Goal: Task Accomplishment & Management: Complete application form

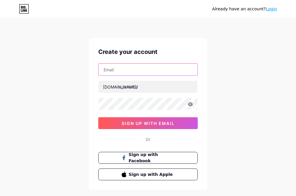
click at [119, 72] on input "text" at bounding box center [148, 70] width 99 height 12
type input "[EMAIL_ADDRESS][DOMAIN_NAME]"
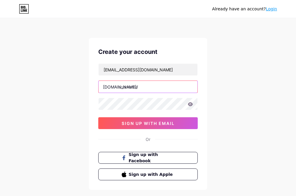
click at [130, 83] on input "text" at bounding box center [148, 87] width 99 height 12
click at [139, 89] on input "text" at bounding box center [148, 87] width 99 height 12
click at [137, 87] on input "text" at bounding box center [148, 87] width 99 height 12
paste input "kilau4dslotcuan"
type input "kilau4dslotcuan"
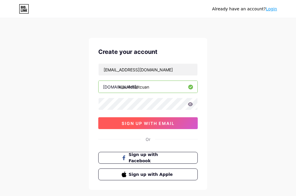
click at [134, 123] on span "sign up with email" at bounding box center [148, 123] width 53 height 5
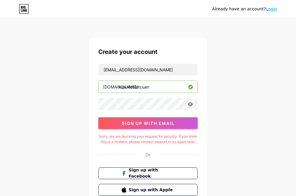
click at [191, 105] on icon at bounding box center [190, 104] width 5 height 4
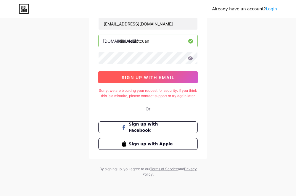
click at [167, 76] on button "sign up with email" at bounding box center [147, 77] width 99 height 12
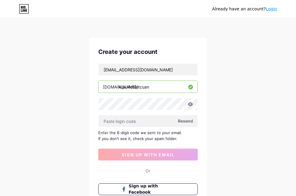
click at [121, 128] on div "nightmetal78@gmail.com bio.link/ kilau4dslotcuan Resend Enter the 6-digit code …" at bounding box center [147, 111] width 99 height 97
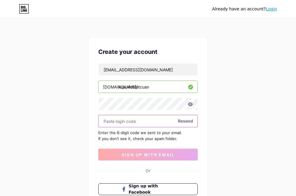
click at [126, 122] on input "text" at bounding box center [148, 121] width 99 height 12
paste input "483706"
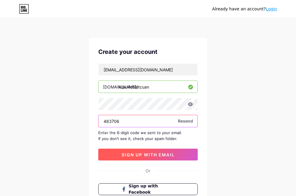
type input "483706"
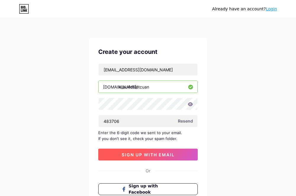
click at [179, 154] on button "sign up with email" at bounding box center [147, 155] width 99 height 12
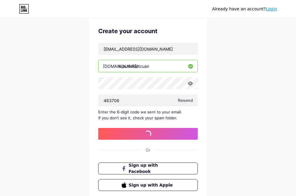
scroll to position [59, 0]
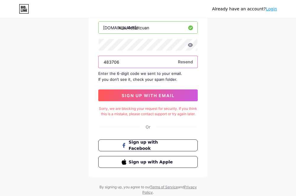
click at [133, 61] on input "483706" at bounding box center [148, 62] width 99 height 12
click at [103, 64] on input "483706" at bounding box center [148, 62] width 99 height 12
click at [129, 64] on input "483706" at bounding box center [148, 62] width 99 height 12
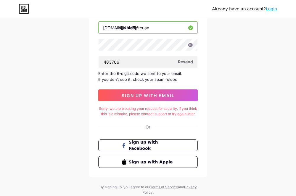
click at [152, 106] on div "Create your account nightmetal78@gmail.com bio.link/ kilau4dslotcuan 483706 Res…" at bounding box center [148, 78] width 118 height 199
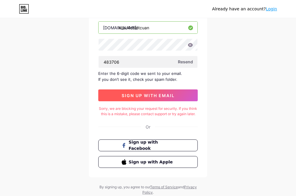
click at [164, 100] on button "sign up with email" at bounding box center [147, 95] width 99 height 12
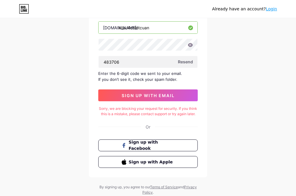
click at [188, 61] on span "Resend" at bounding box center [185, 62] width 15 height 6
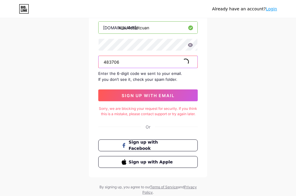
drag, startPoint x: 141, startPoint y: 63, endPoint x: 92, endPoint y: 64, distance: 48.5
click at [92, 64] on div "Create your account nightmetal78@gmail.com bio.link/ kilau4dslotcuan 483706 Res…" at bounding box center [148, 78] width 118 height 199
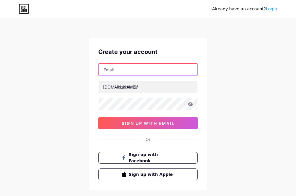
click at [131, 75] on input "text" at bounding box center [148, 70] width 99 height 12
type input "[EMAIL_ADDRESS][DOMAIN_NAME]"
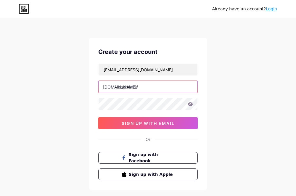
click at [124, 88] on input "text" at bounding box center [148, 87] width 99 height 12
drag, startPoint x: 128, startPoint y: 89, endPoint x: 138, endPoint y: 94, distance: 10.9
click at [131, 89] on input "text" at bounding box center [148, 87] width 99 height 12
paste input "kilau4dslotcuan"
type input "kilau4dslotcuan"
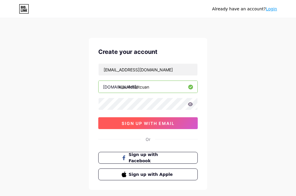
click at [143, 119] on button "sign up with email" at bounding box center [147, 123] width 99 height 12
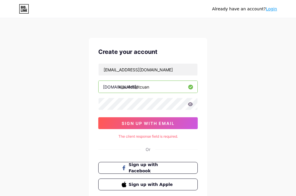
click at [191, 106] on icon at bounding box center [190, 104] width 5 height 4
click at [191, 105] on icon at bounding box center [190, 104] width 5 height 4
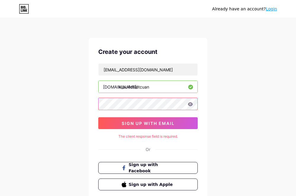
click at [81, 117] on div "Already have an account? Login Create your account nightmetal78@gmail.com bio.l…" at bounding box center [148, 118] width 296 height 236
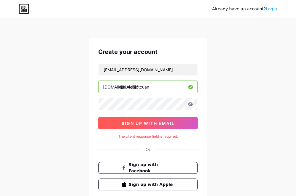
click at [143, 124] on span "sign up with email" at bounding box center [148, 123] width 53 height 5
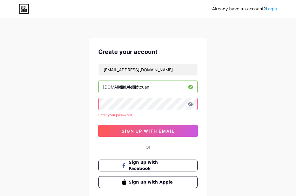
drag, startPoint x: 158, startPoint y: 124, endPoint x: 159, endPoint y: 130, distance: 6.5
click at [158, 124] on div "nightmetal78@gmail.com bio.link/ kilau4dslotcuan Enter your password sign up wi…" at bounding box center [147, 99] width 99 height 73
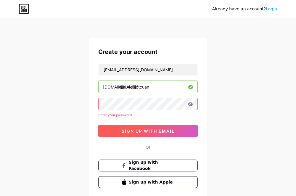
click at [160, 133] on span "sign up with email" at bounding box center [148, 130] width 53 height 5
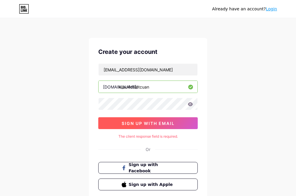
click at [164, 124] on span "sign up with email" at bounding box center [148, 123] width 53 height 5
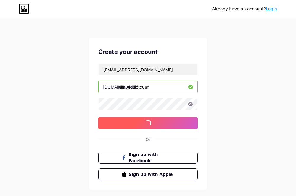
click at [164, 124] on span "sign up with email" at bounding box center [148, 123] width 53 height 5
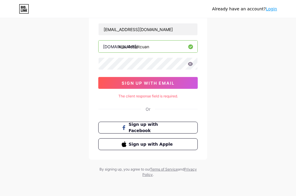
scroll to position [41, 0]
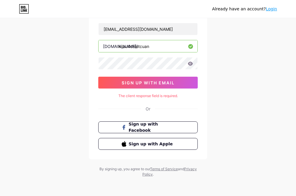
click at [270, 13] on div "Already have an account? Login" at bounding box center [244, 8] width 65 height 9
click at [274, 7] on link "Login" at bounding box center [271, 9] width 11 height 5
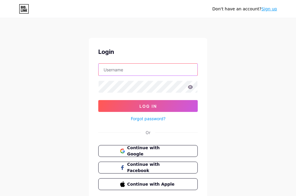
click at [127, 71] on input "text" at bounding box center [148, 70] width 99 height 12
type input "[EMAIL_ADDRESS][DOMAIN_NAME]"
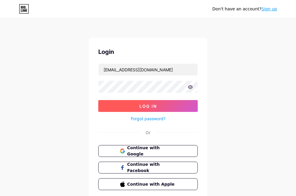
click at [128, 104] on button "Log In" at bounding box center [147, 106] width 99 height 12
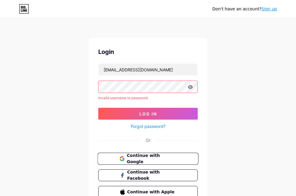
click at [158, 160] on span "Continue with Google" at bounding box center [151, 158] width 49 height 13
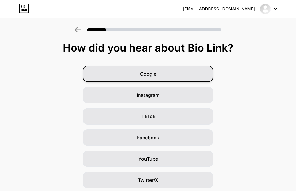
click at [155, 74] on span "Google" at bounding box center [148, 73] width 16 height 7
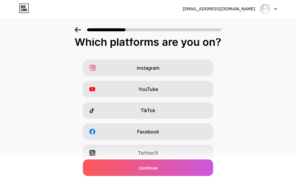
scroll to position [93, 0]
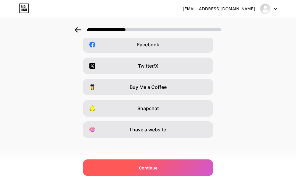
click at [131, 169] on div "Continue" at bounding box center [148, 168] width 130 height 17
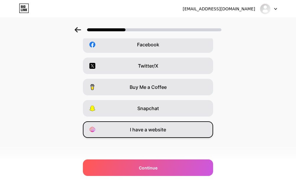
drag, startPoint x: 145, startPoint y: 133, endPoint x: 151, endPoint y: 135, distance: 6.1
click at [146, 133] on span "I have a website" at bounding box center [148, 129] width 36 height 7
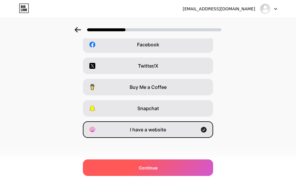
click at [155, 174] on div "Continue" at bounding box center [148, 168] width 130 height 17
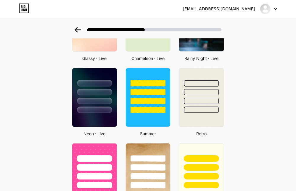
scroll to position [171, 0]
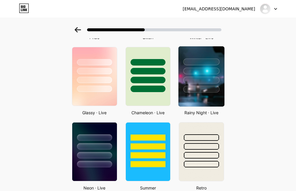
click at [209, 86] on div at bounding box center [201, 89] width 36 height 7
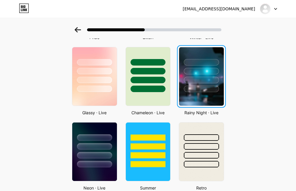
scroll to position [0, 0]
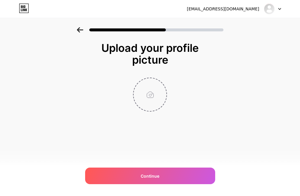
click at [141, 94] on input "file" at bounding box center [150, 94] width 33 height 33
type input "C:\fakepath\Logo-kilau.jpg"
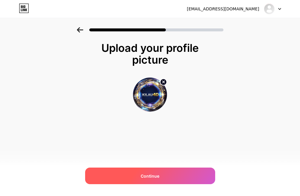
click at [139, 173] on div "Continue" at bounding box center [150, 175] width 130 height 17
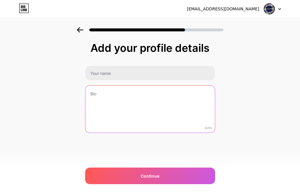
click at [127, 107] on textarea at bounding box center [151, 110] width 130 height 48
paste textarea "Di sini tempatnya slot gacor Bonus Melimpah Siap Bikin Kamu Makin Cuan Main Min…"
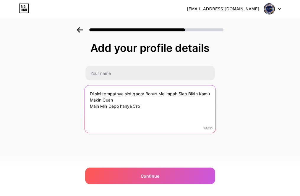
drag, startPoint x: 89, startPoint y: 104, endPoint x: 94, endPoint y: 115, distance: 13.0
click at [89, 106] on textarea "Di sini tempatnya slot gacor Bonus Melimpah Siap Bikin Kamu Makin Cuan Main Min…" at bounding box center [150, 109] width 131 height 48
type textarea "Di sini tempatnya slot gacor Bonus Melimpah Siap Bikin Kamu Makin Cuan Main Min…"
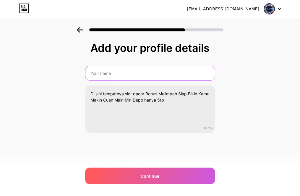
click at [117, 68] on input "text" at bounding box center [151, 73] width 130 height 14
paste input "slot cuan gacor"
click at [91, 74] on input "slot cuan gacor" at bounding box center [151, 73] width 130 height 14
paste input "Kilau4d"
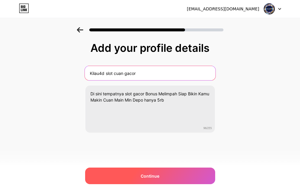
type input "Kilau4d slot cuan gacor"
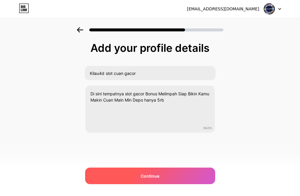
click at [158, 173] on span "Continue" at bounding box center [150, 176] width 19 height 6
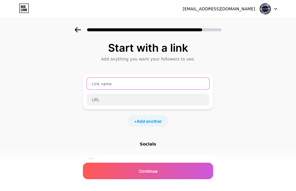
click at [124, 80] on input "text" at bounding box center [148, 84] width 122 height 12
paste input "Kilau4d"
type input "Kilau4d"
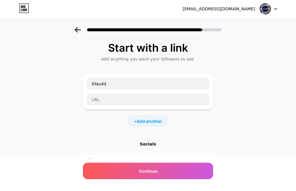
click at [133, 107] on div "Kilau4d" at bounding box center [148, 92] width 130 height 36
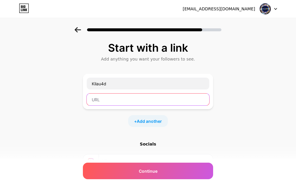
click at [136, 102] on input "text" at bounding box center [148, 100] width 122 height 12
paste input "[URL][DOMAIN_NAME]"
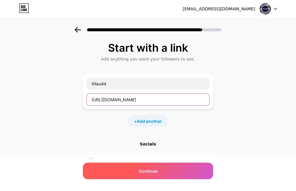
type input "[URL][DOMAIN_NAME]"
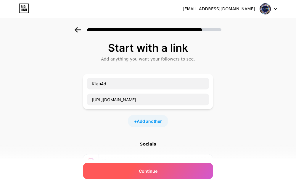
click at [157, 172] on span "Continue" at bounding box center [148, 171] width 19 height 6
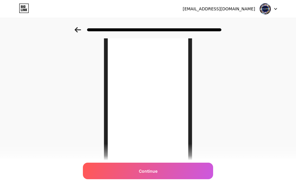
scroll to position [30, 0]
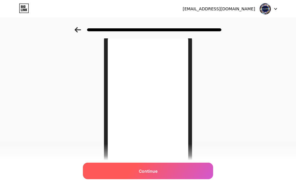
click at [157, 172] on span "Continue" at bounding box center [148, 171] width 19 height 6
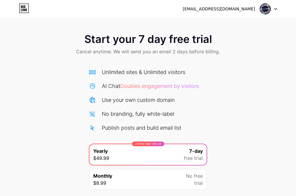
click at [208, 49] on span "Cancel anytime. We will send you an email 2 days before billing." at bounding box center [148, 51] width 144 height 7
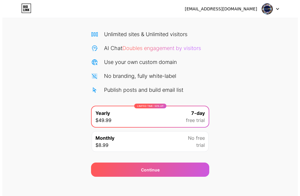
scroll to position [42, 0]
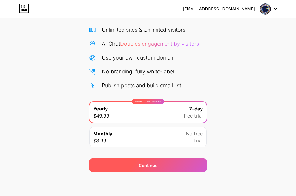
click at [162, 170] on div "Continue" at bounding box center [148, 165] width 118 height 14
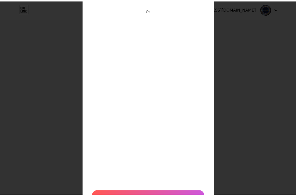
scroll to position [0, 0]
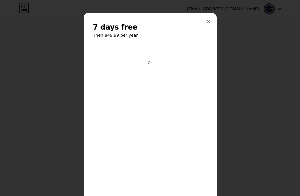
drag, startPoint x: 204, startPoint y: 16, endPoint x: 208, endPoint y: 20, distance: 5.9
click at [208, 20] on div at bounding box center [208, 21] width 11 height 11
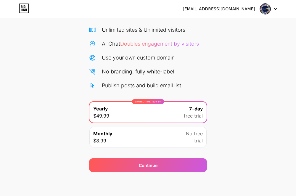
click at [208, 21] on div "Start your 7 day free trial Cancel anytime. We will send you an email 2 days be…" at bounding box center [148, 78] width 296 height 187
click at [24, 6] on icon at bounding box center [24, 6] width 1 height 3
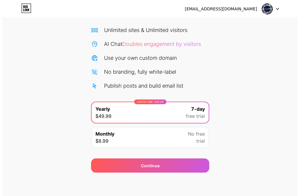
scroll to position [42, 0]
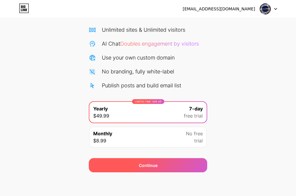
click at [158, 170] on div "Continue" at bounding box center [148, 165] width 118 height 14
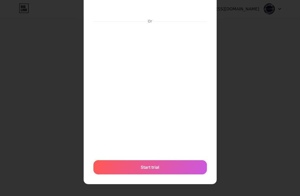
scroll to position [43, 0]
